Goal: Use online tool/utility: Utilize a website feature to perform a specific function

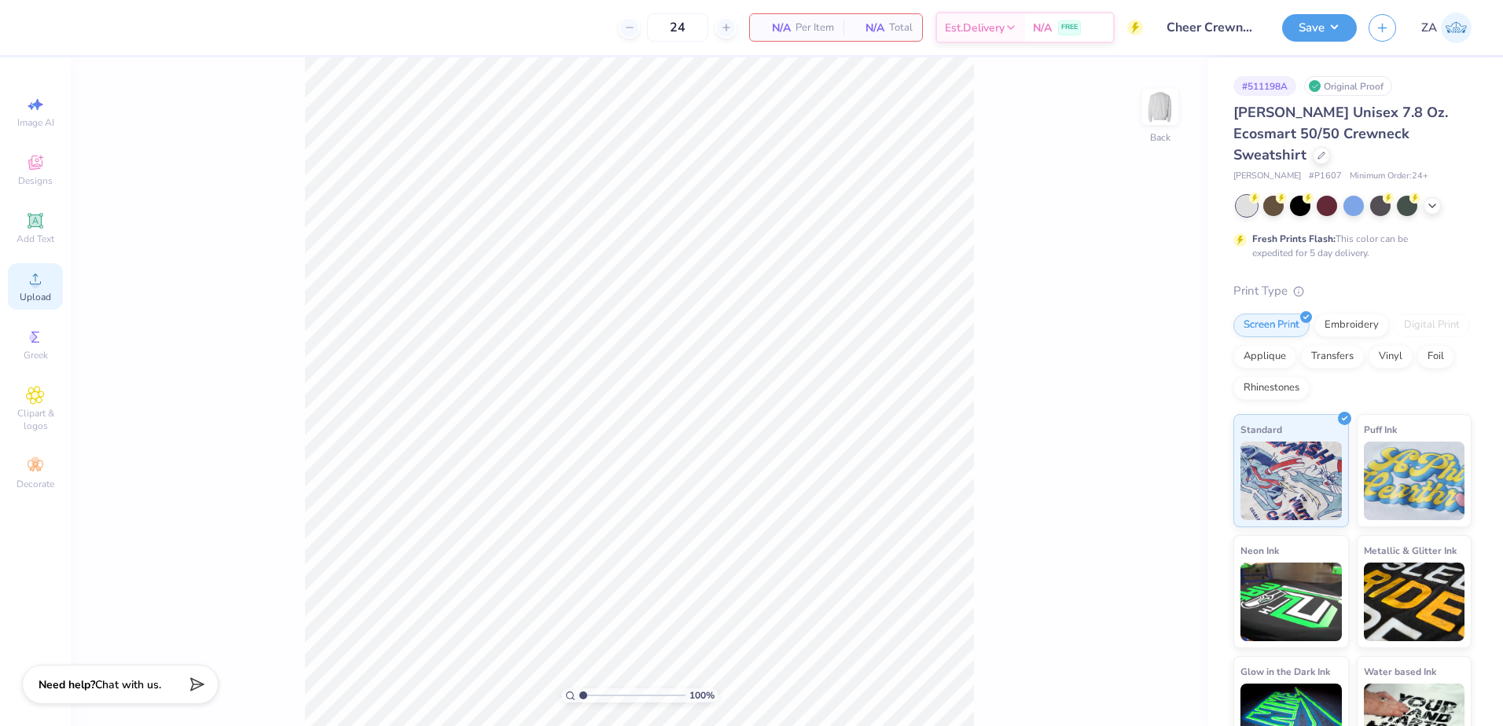
click at [51, 278] on div "Upload" at bounding box center [35, 286] width 55 height 46
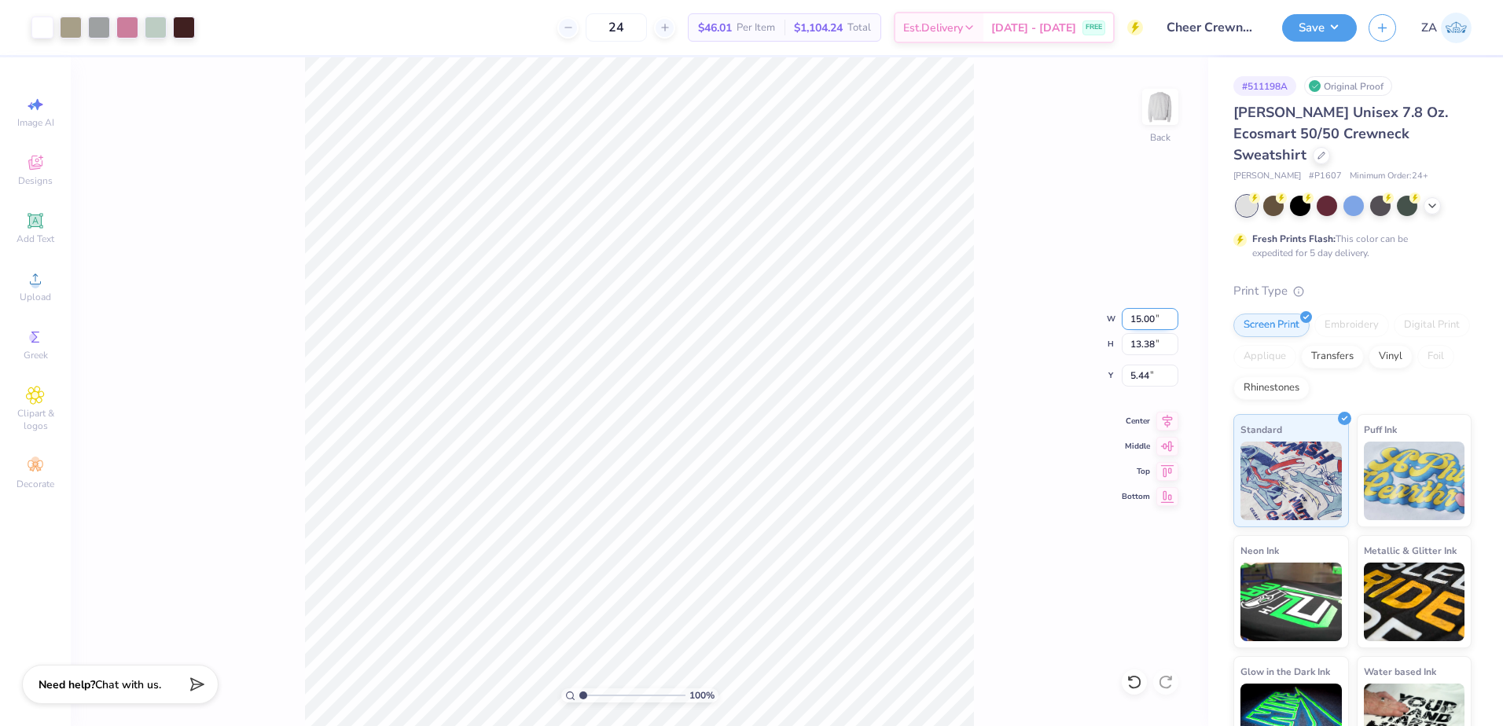
drag, startPoint x: 1129, startPoint y: 323, endPoint x: 1164, endPoint y: 322, distance: 34.6
click at [1164, 322] on input "15.00" at bounding box center [1150, 319] width 57 height 22
type input "12.50"
type input "11.15"
type input "6.55"
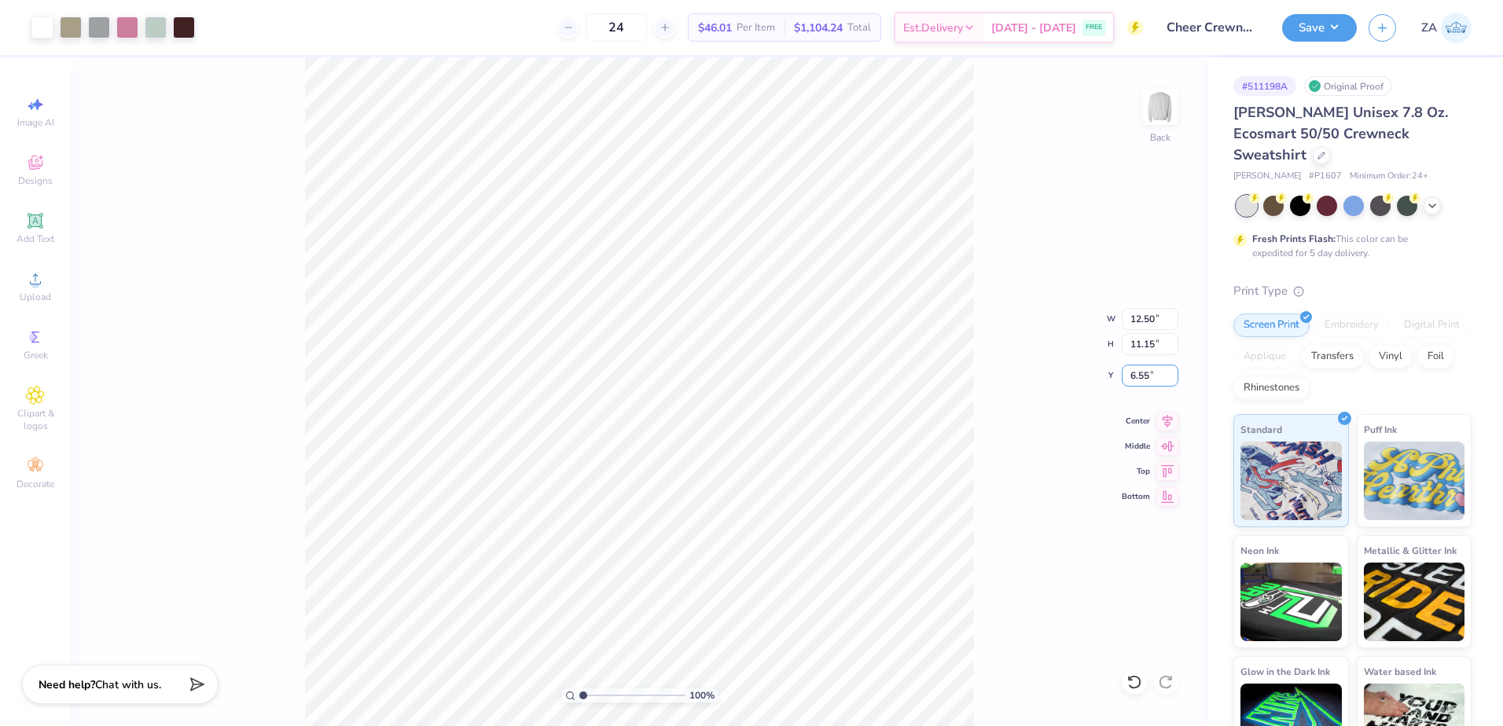
drag, startPoint x: 1159, startPoint y: 376, endPoint x: 1117, endPoint y: 373, distance: 41.8
click at [1117, 373] on div "100 % Back W 12.50 12.50 " H 11.15 11.15 " Y 6.55 6.55 " Center Middle Top Bott…" at bounding box center [640, 391] width 1138 height 669
drag, startPoint x: 1130, startPoint y: 374, endPoint x: 1154, endPoint y: 374, distance: 24.4
click at [1154, 374] on input "6.55" at bounding box center [1150, 376] width 57 height 22
type input "3.00"
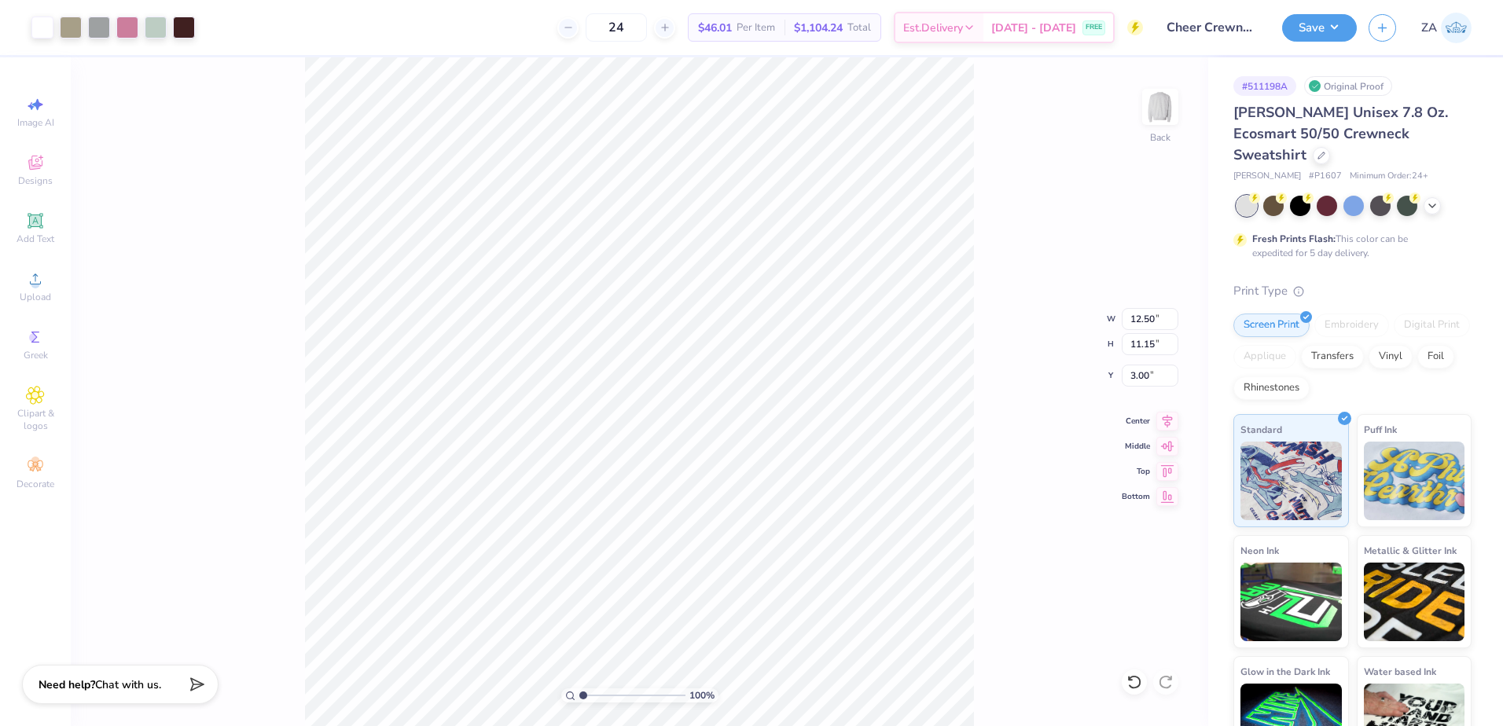
click at [1155, 240] on div "100 % Back W 12.50 12.50 " H 11.15 11.15 " Y 3.00 3.00 " Center Middle Top Bott…" at bounding box center [640, 391] width 1138 height 669
click at [1314, 33] on button "Save" at bounding box center [1319, 28] width 75 height 28
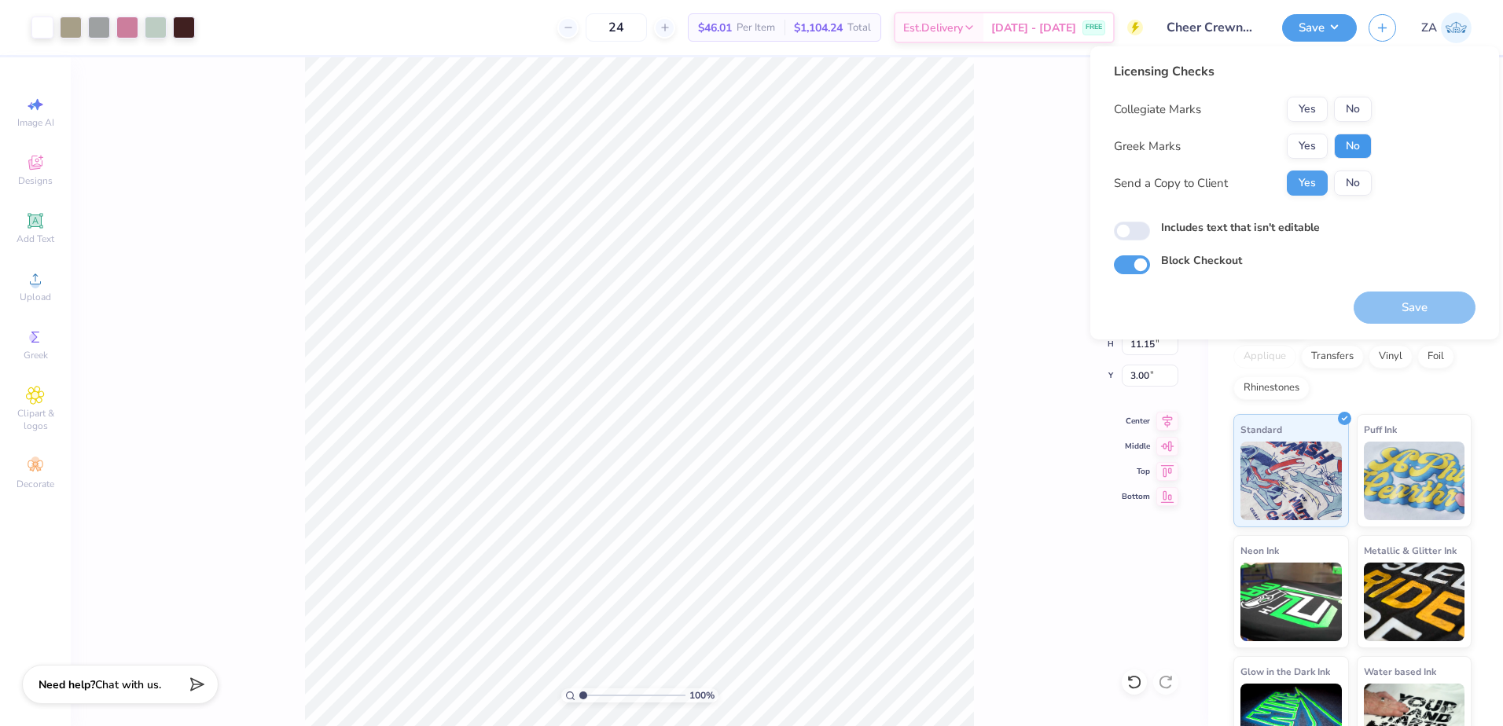
click at [1354, 138] on button "No" at bounding box center [1353, 146] width 38 height 25
click at [1307, 112] on button "Yes" at bounding box center [1307, 109] width 41 height 25
click at [1404, 307] on button "Save" at bounding box center [1415, 308] width 122 height 32
